Goal: Task Accomplishment & Management: Manage account settings

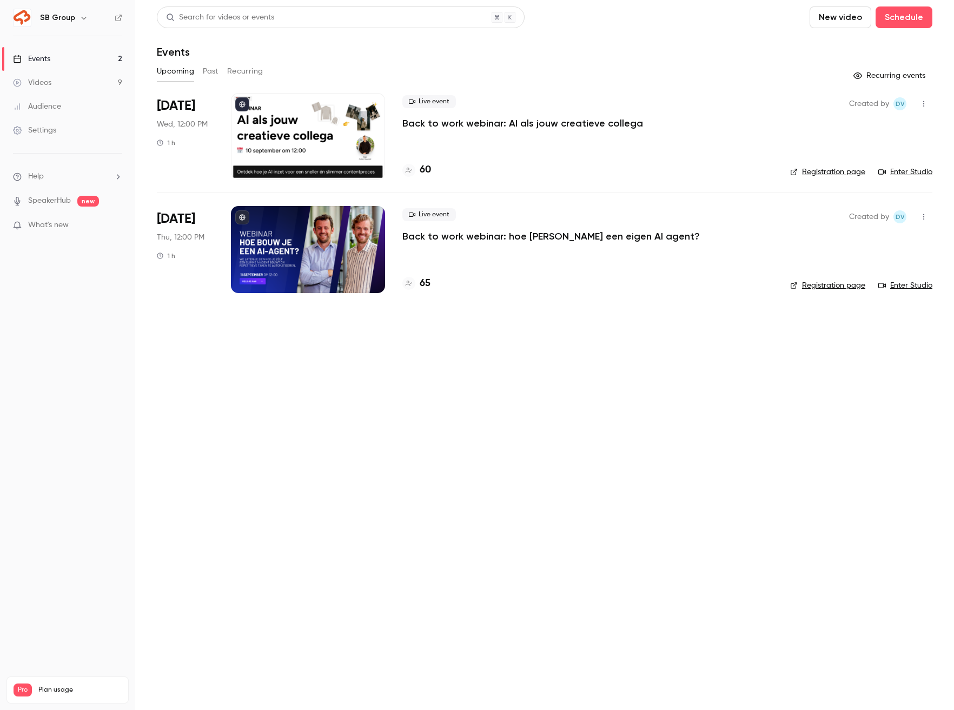
click at [102, 80] on link "Videos 9" at bounding box center [67, 83] width 135 height 24
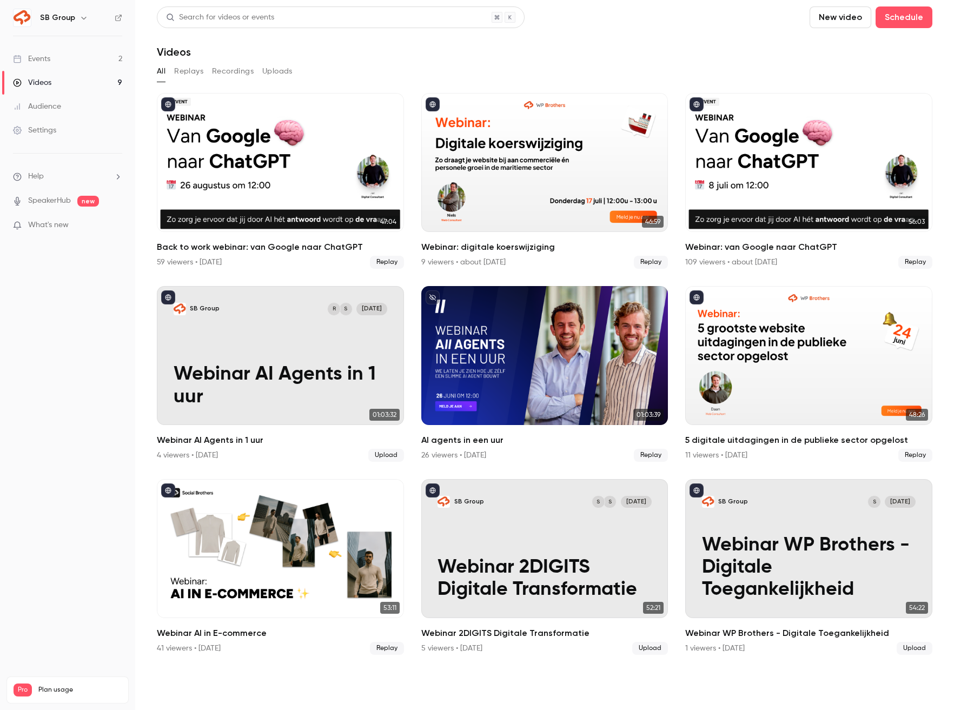
click at [84, 62] on link "Events 2" at bounding box center [67, 59] width 135 height 24
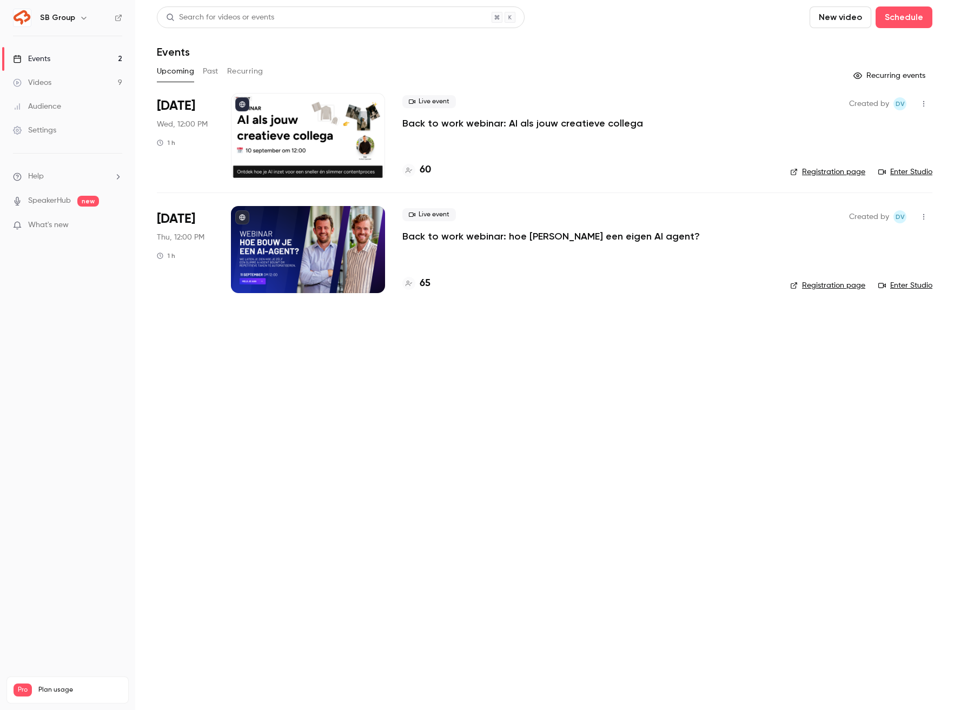
click at [448, 228] on div "Live event Back to work webinar: hoe [PERSON_NAME] een eigen AI agent?" at bounding box center [587, 225] width 370 height 35
click at [447, 234] on p "Back to work webinar: hoe [PERSON_NAME] een eigen AI agent?" at bounding box center [550, 236] width 297 height 13
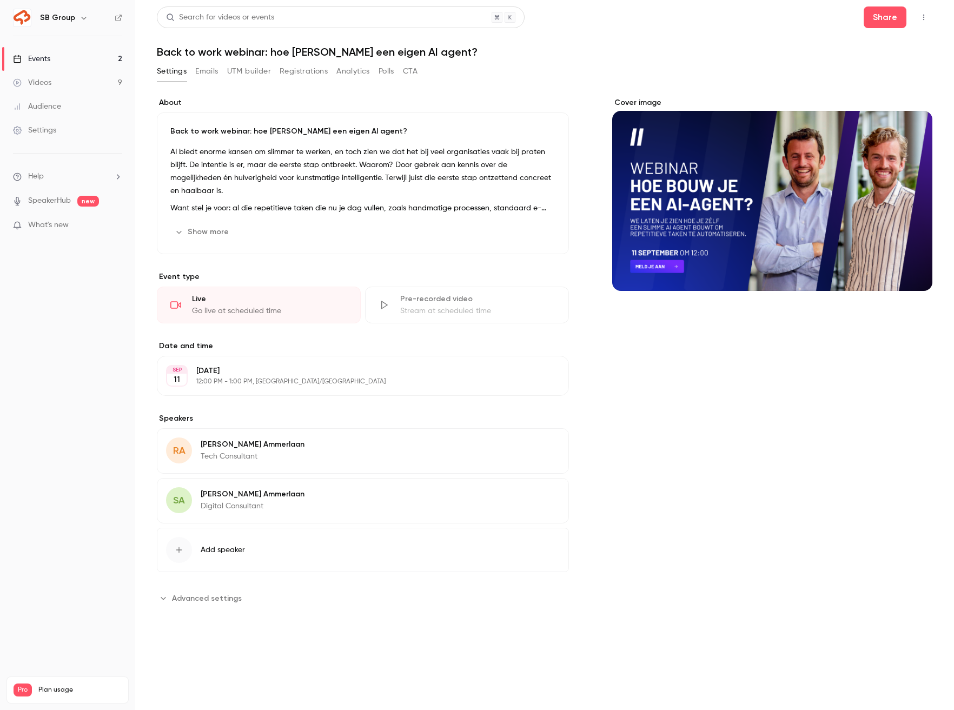
click at [310, 79] on button "Registrations" at bounding box center [304, 71] width 48 height 17
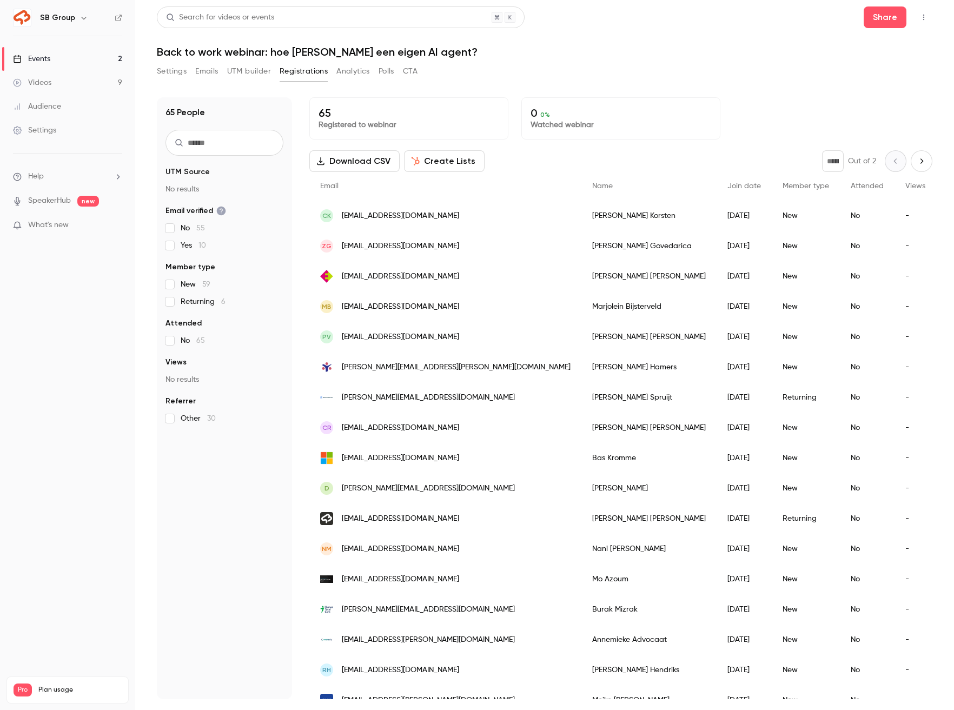
click at [84, 76] on link "Videos 9" at bounding box center [67, 83] width 135 height 24
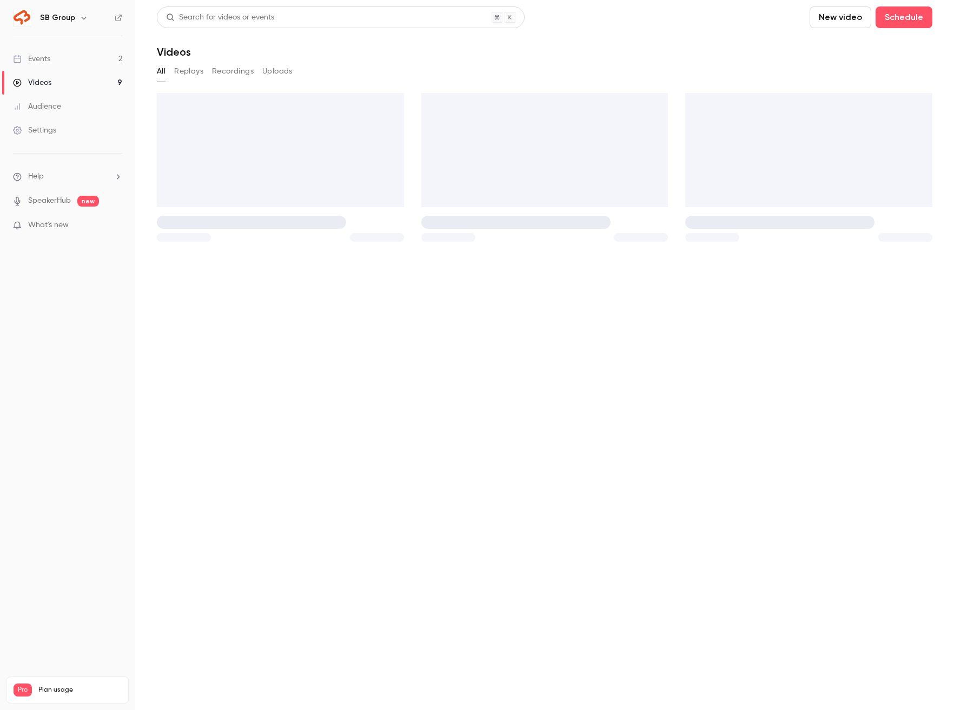
click at [79, 51] on link "Events 2" at bounding box center [67, 59] width 135 height 24
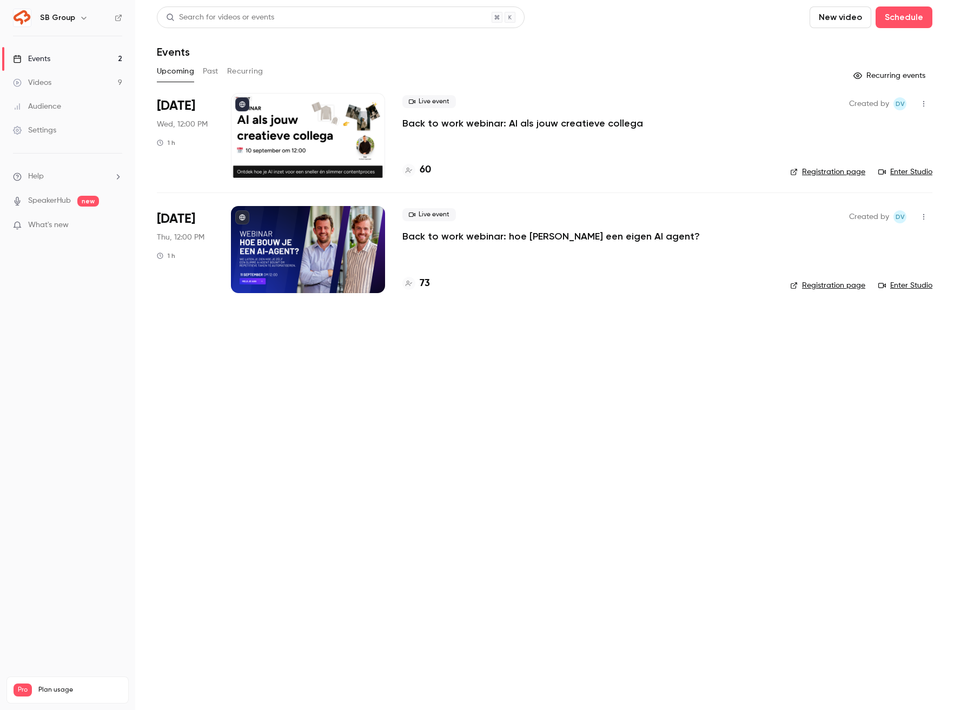
click at [483, 239] on p "Back to work webinar: hoe [PERSON_NAME] een eigen AI agent?" at bounding box center [550, 236] width 297 height 13
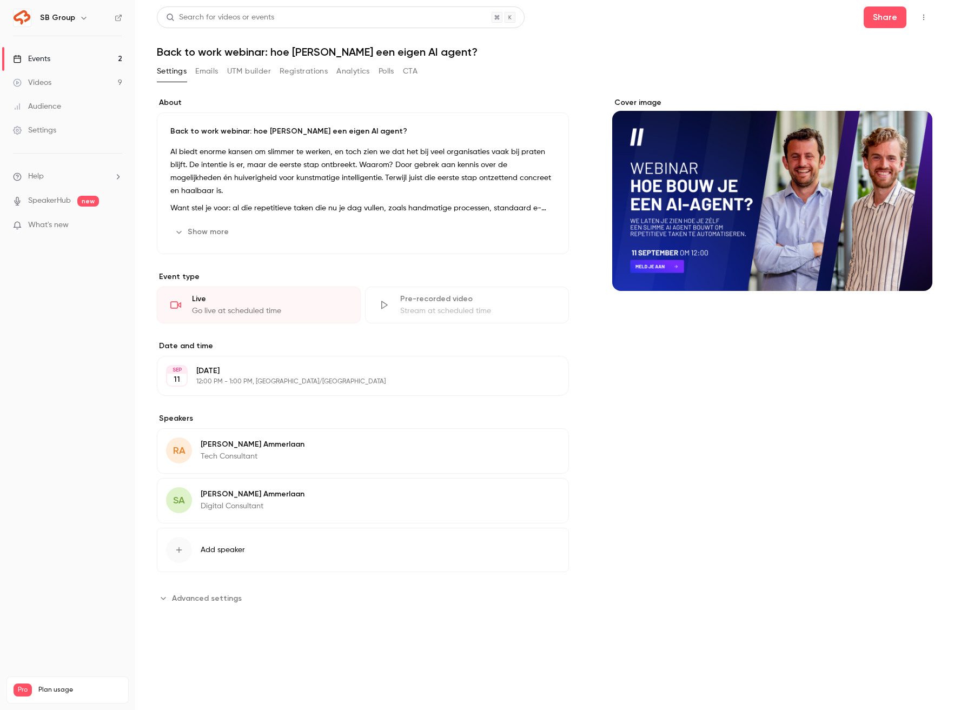
click at [305, 74] on button "Registrations" at bounding box center [304, 71] width 48 height 17
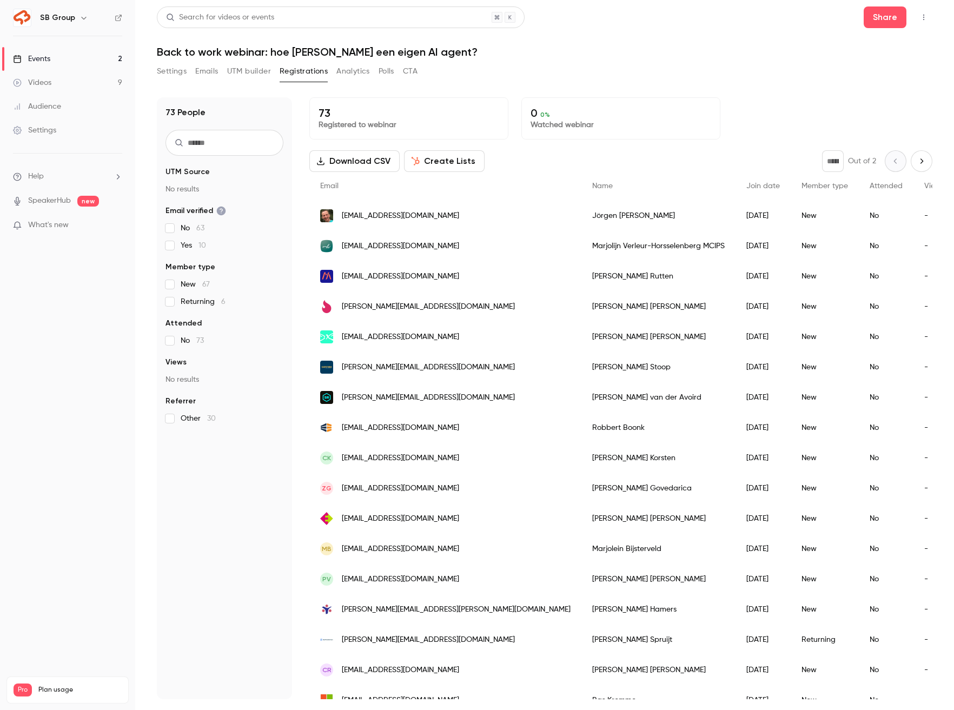
click at [328, 308] on img "People list" at bounding box center [326, 306] width 13 height 13
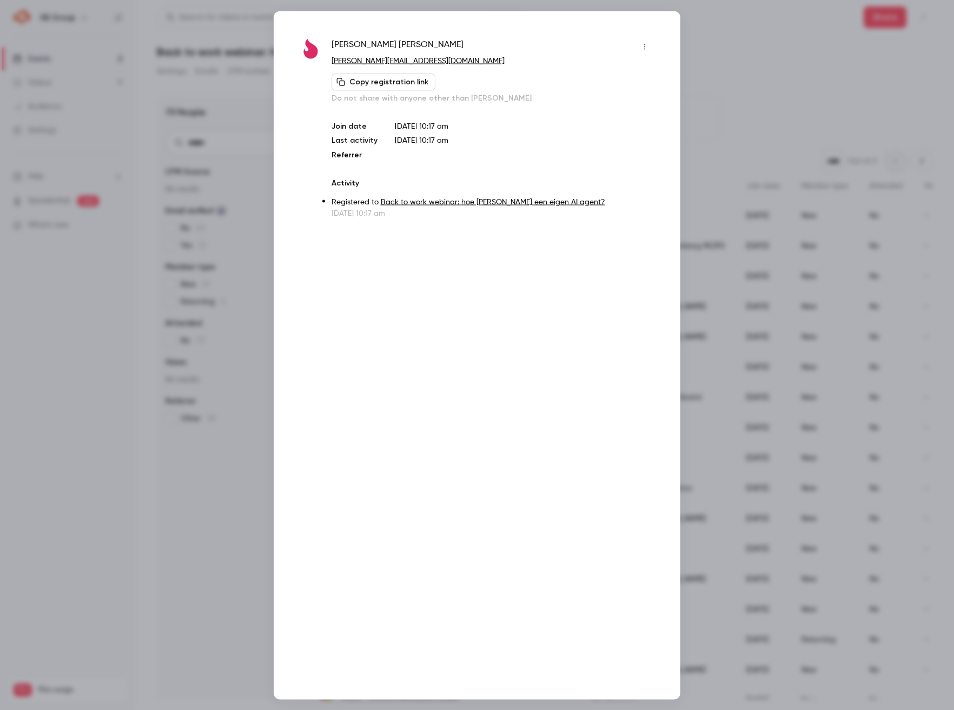
click at [708, 96] on div at bounding box center [477, 355] width 954 height 710
